Goal: Task Accomplishment & Management: Use online tool/utility

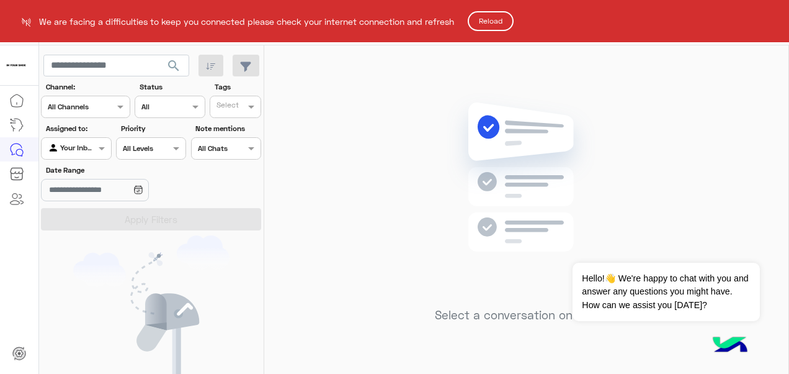
click at [503, 25] on button "Reload" at bounding box center [491, 21] width 46 height 20
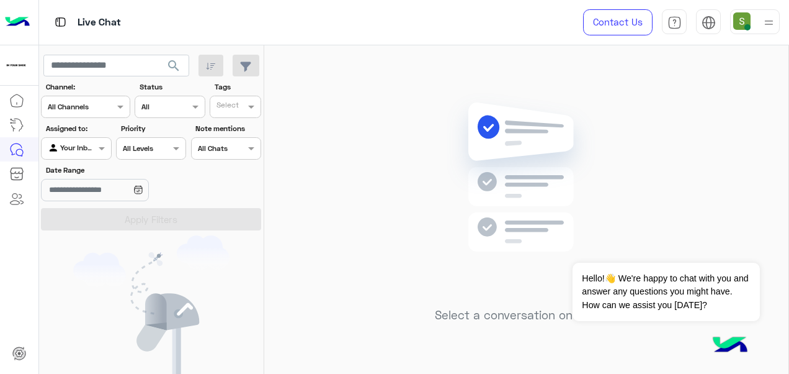
click at [756, 22] on div at bounding box center [755, 21] width 50 height 25
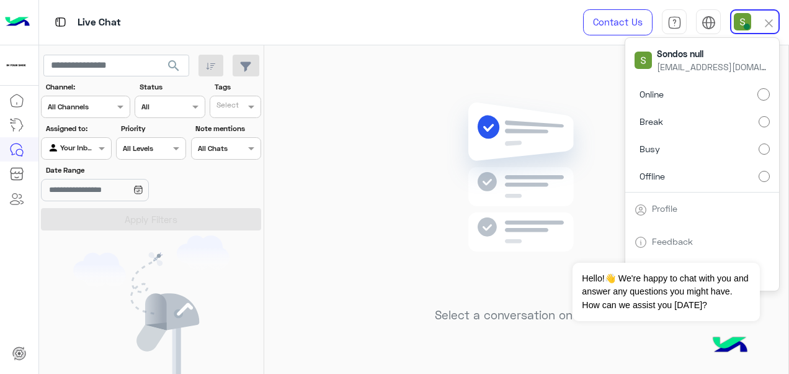
click at [727, 126] on label "Break" at bounding box center [702, 121] width 135 height 22
click at [515, 34] on div "Live Chat" at bounding box center [289, 22] width 500 height 45
click at [700, 84] on label "Online" at bounding box center [702, 94] width 135 height 22
click at [496, 102] on img at bounding box center [526, 195] width 179 height 206
